Goal: Information Seeking & Learning: Understand process/instructions

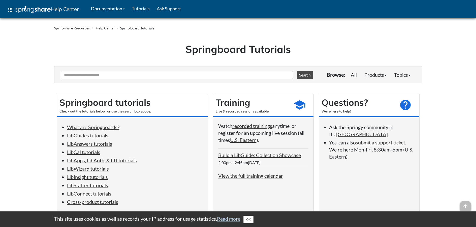
scroll to position [50, 0]
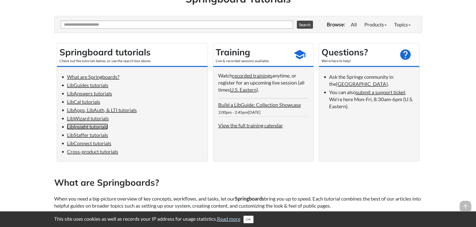
click at [92, 128] on link "LibInsight tutorials" at bounding box center [87, 127] width 41 height 6
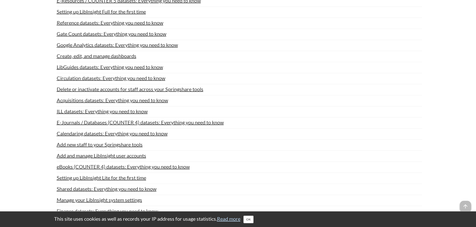
scroll to position [50, 0]
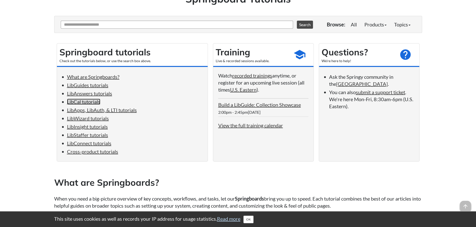
click at [94, 103] on link "LibCal tutorials" at bounding box center [83, 102] width 33 height 6
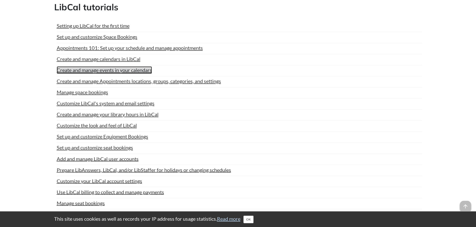
click at [80, 69] on link "Create and manage events in your calendars" at bounding box center [104, 70] width 95 height 8
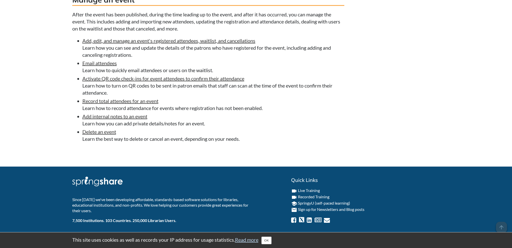
scroll to position [340, 0]
